Goal: Check status: Check status

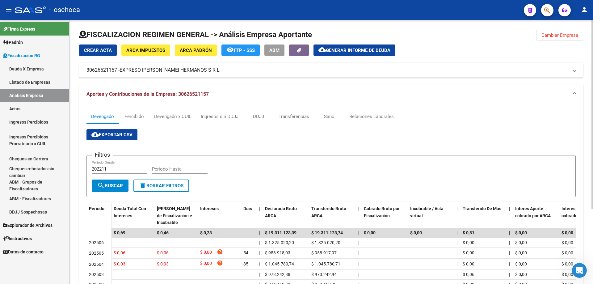
click at [551, 33] on span "Cambiar Empresa" at bounding box center [559, 35] width 37 height 6
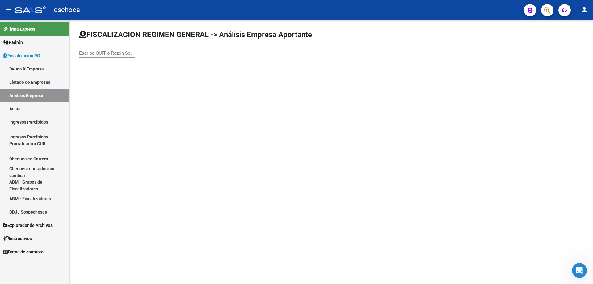
click at [81, 52] on input "Escriba CUIT o Razón Social para buscar" at bounding box center [107, 53] width 56 height 6
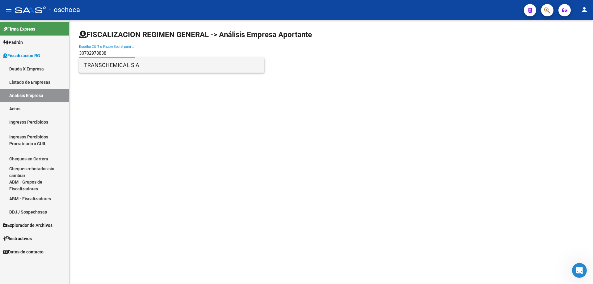
type input "30702978838"
click at [111, 66] on span "TRANSCHEMICAL S A" at bounding box center [171, 65] width 175 height 15
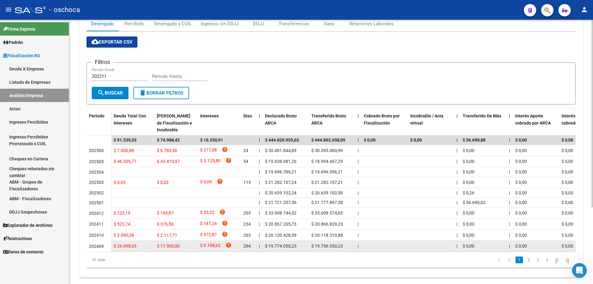
scroll to position [108, 0]
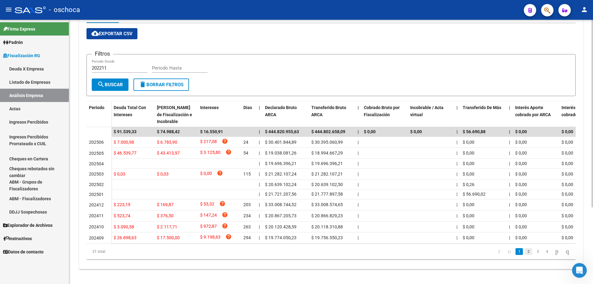
click at [524, 253] on link "2" at bounding box center [527, 251] width 7 height 7
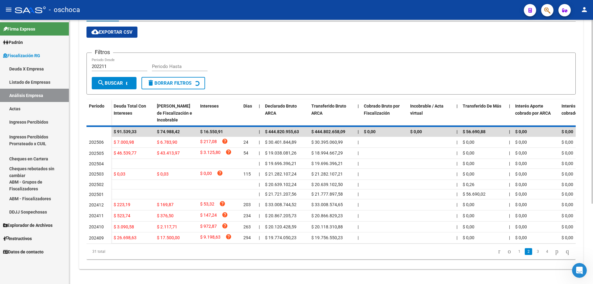
scroll to position [106, 0]
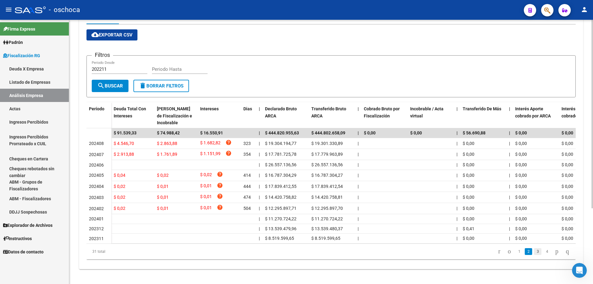
click at [534, 251] on link "3" at bounding box center [537, 251] width 7 height 7
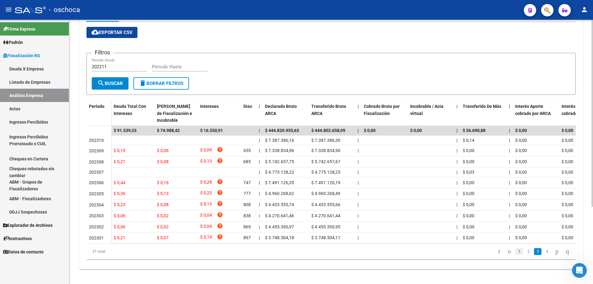
click at [515, 255] on link "1" at bounding box center [518, 251] width 7 height 7
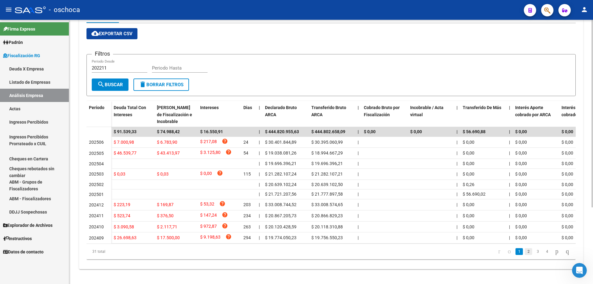
click at [524, 252] on link "2" at bounding box center [527, 251] width 7 height 7
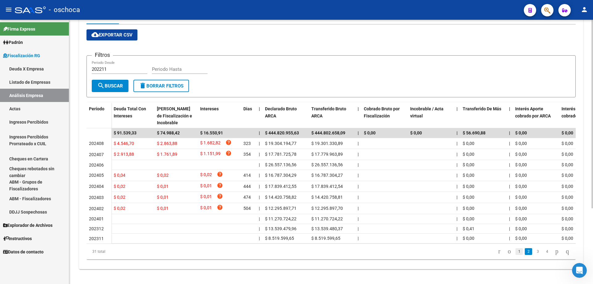
click at [515, 253] on link "1" at bounding box center [518, 251] width 7 height 7
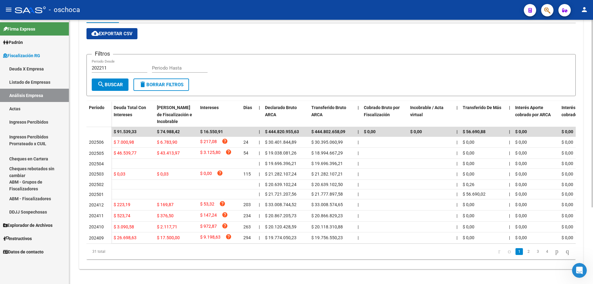
scroll to position [0, 0]
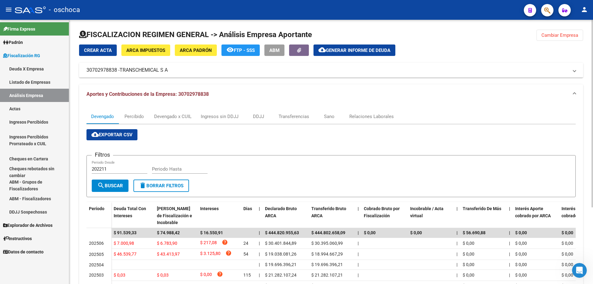
click at [565, 36] on span "Cambiar Empresa" at bounding box center [559, 35] width 37 height 6
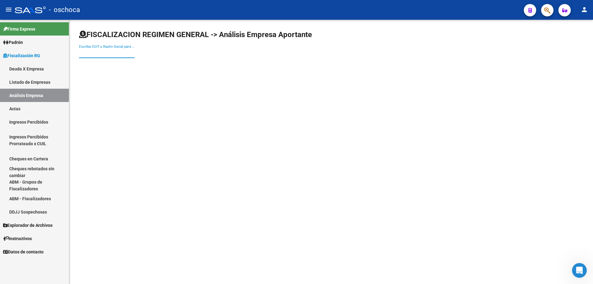
click at [82, 52] on input "Escriba CUIT o Razón Social para buscar" at bounding box center [107, 53] width 56 height 6
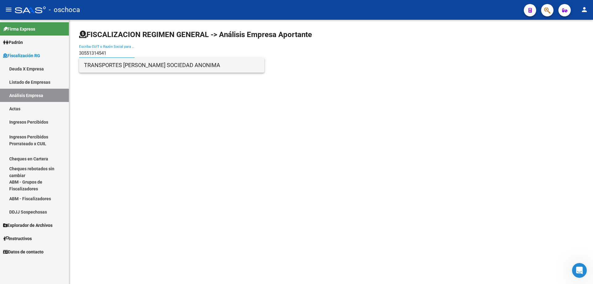
type input "30551314541"
click at [184, 66] on span "TRANSPORTES [PERSON_NAME] SOCIEDAD ANONIMA" at bounding box center [171, 65] width 175 height 15
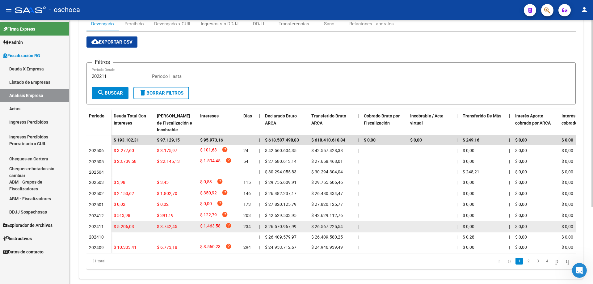
scroll to position [109, 0]
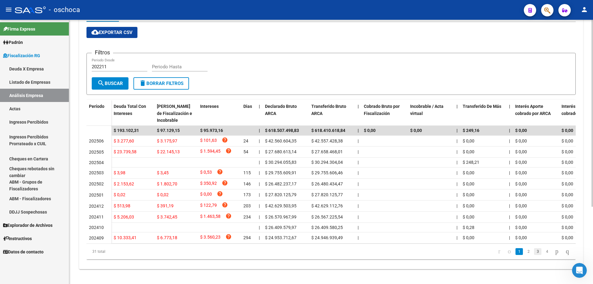
click at [534, 253] on link "3" at bounding box center [537, 251] width 7 height 7
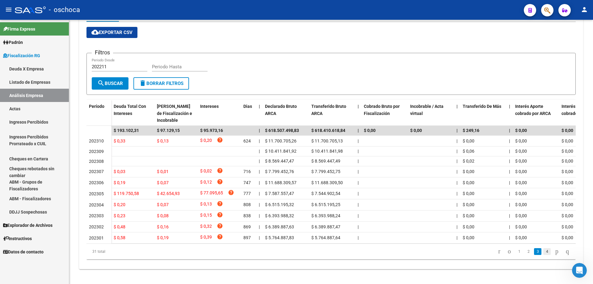
click at [543, 251] on link "4" at bounding box center [546, 251] width 7 height 7
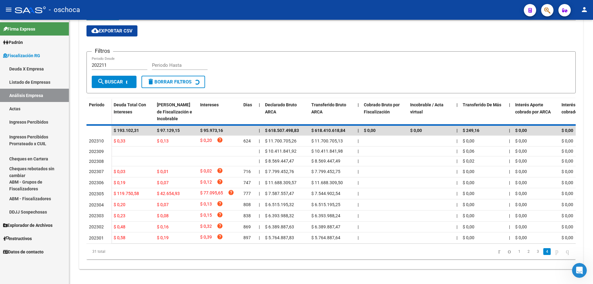
scroll to position [9, 0]
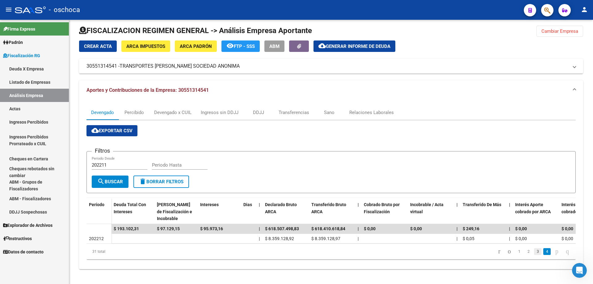
click at [534, 251] on link "3" at bounding box center [537, 251] width 7 height 7
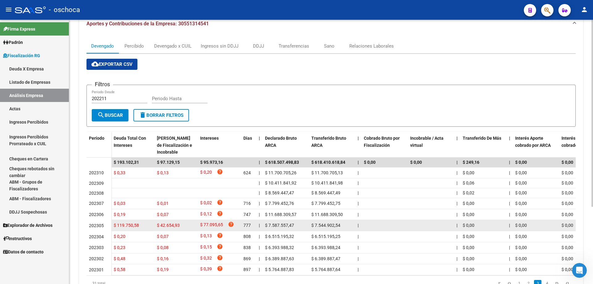
scroll to position [101, 0]
